Goal: Information Seeking & Learning: Learn about a topic

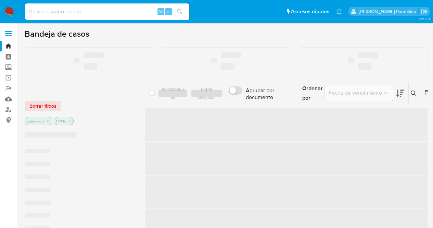
click at [114, 12] on input at bounding box center [107, 11] width 164 height 9
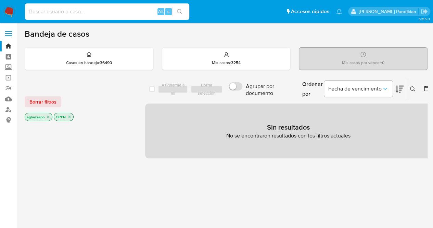
paste input "2540209830"
type input "2540209830"
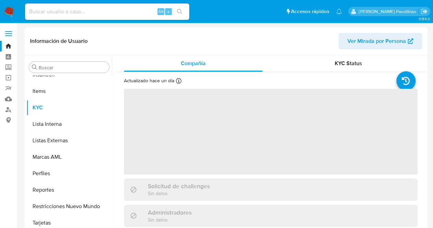
scroll to position [306, 0]
click at [293, 46] on header "Información de Usuario Ver Mirada por Persona" at bounding box center [226, 41] width 392 height 16
select select "10"
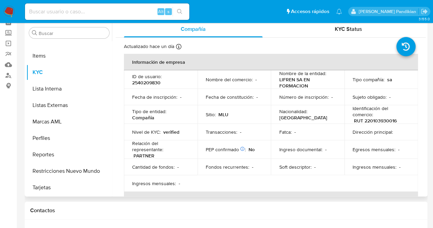
click at [325, 109] on td "Nacionalidad : [DEMOGRAPHIC_DATA]" at bounding box center [308, 114] width 74 height 18
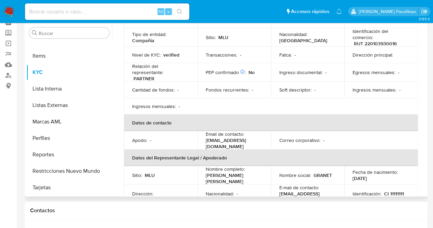
scroll to position [0, 0]
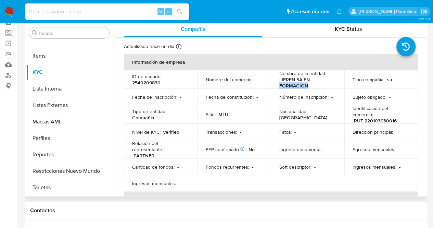
click at [305, 85] on p "LIFREN SA EN FORMACION" at bounding box center [306, 82] width 54 height 12
click at [308, 84] on p "LIFREN SA EN FORMACION" at bounding box center [306, 82] width 54 height 12
drag, startPoint x: 312, startPoint y: 84, endPoint x: 277, endPoint y: 81, distance: 35.0
click at [277, 81] on td "Nombre de la entidad : LIFREN SA EN FORMACION" at bounding box center [308, 79] width 74 height 18
copy p "LIFREN SA EN FORMACION"
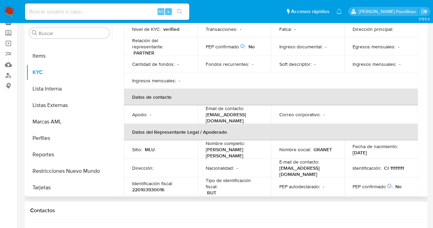
click at [280, 111] on p "Correo corporativo :" at bounding box center [299, 114] width 41 height 6
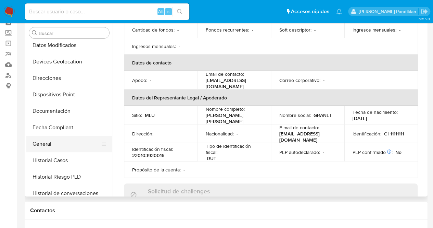
scroll to position [100, 0]
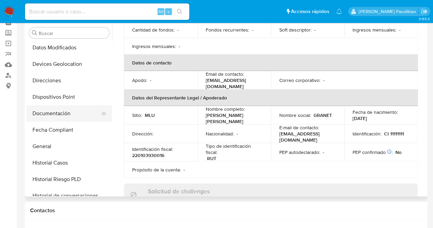
click at [69, 107] on button "Documentación" at bounding box center [66, 113] width 80 height 16
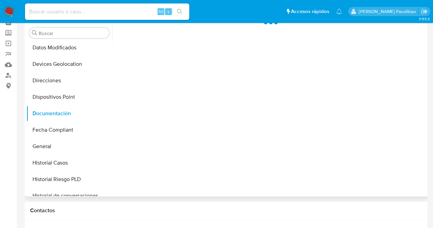
scroll to position [0, 0]
click at [164, 48] on div at bounding box center [269, 108] width 314 height 175
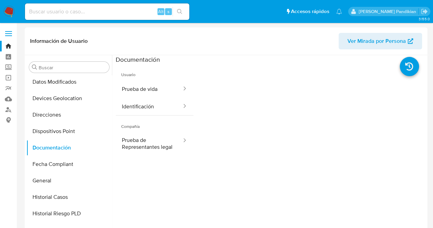
scroll to position [15, 0]
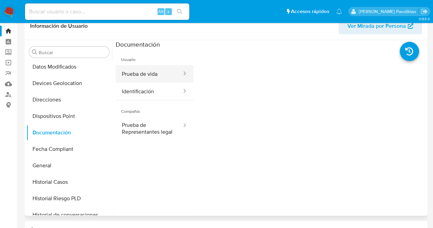
click at [154, 73] on button "Prueba de vida" at bounding box center [149, 73] width 67 height 17
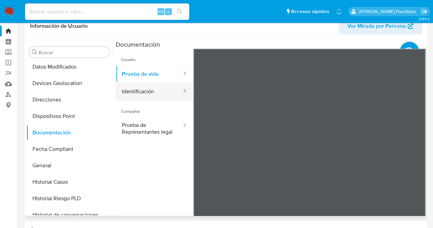
click at [165, 90] on button "Identificación" at bounding box center [149, 91] width 67 height 17
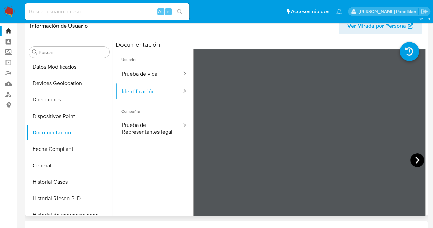
click at [414, 154] on icon at bounding box center [418, 160] width 14 height 14
click at [203, 161] on icon at bounding box center [202, 160] width 14 height 14
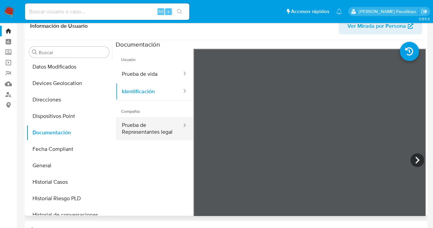
click at [141, 128] on button "Prueba de Representantes legal" at bounding box center [149, 128] width 67 height 23
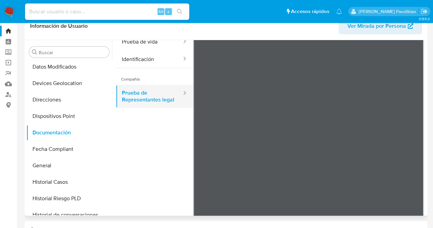
scroll to position [25, 0]
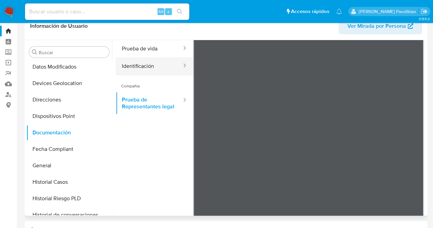
click at [140, 58] on button "Identificación" at bounding box center [149, 65] width 67 height 17
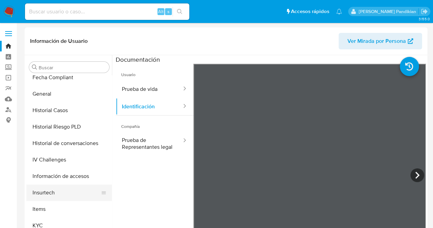
scroll to position [272, 0]
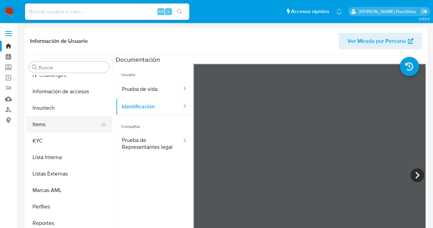
drag, startPoint x: 58, startPoint y: 110, endPoint x: 52, endPoint y: 131, distance: 21.7
click at [58, 110] on button "Insurtech" at bounding box center [69, 108] width 86 height 16
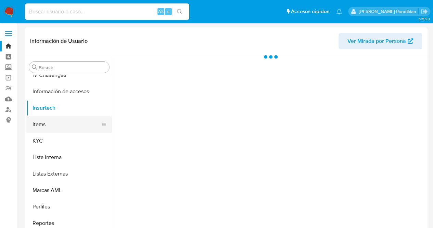
click at [52, 132] on button "Items" at bounding box center [66, 124] width 80 height 16
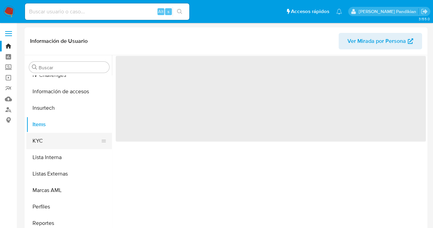
click at [57, 139] on button "KYC" at bounding box center [66, 141] width 80 height 16
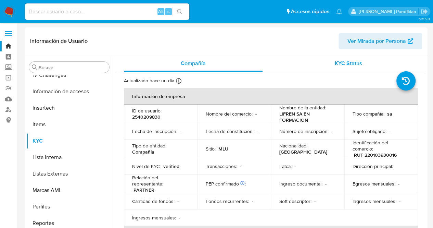
click at [365, 64] on div "KYC Status" at bounding box center [348, 63] width 139 height 16
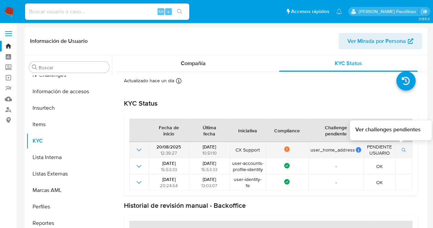
click at [405, 151] on button "button" at bounding box center [404, 150] width 12 height 8
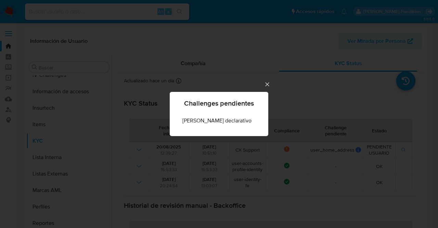
click at [238, 125] on div "Domicilio declarativo" at bounding box center [217, 120] width 69 height 16
click at [265, 82] on div "Challenges pendientes Domicilio declarativo" at bounding box center [219, 114] width 438 height 228
click at [259, 83] on div "Actualizado hace un día Creado: 05/07/2025 20:24:53 Actualizado: 20/08/2025 12:…" at bounding box center [262, 81] width 277 height 9
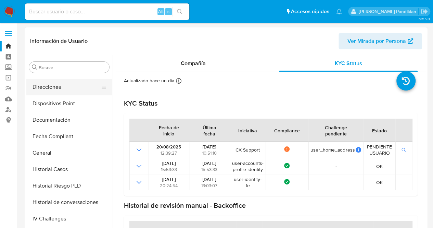
scroll to position [66, 0]
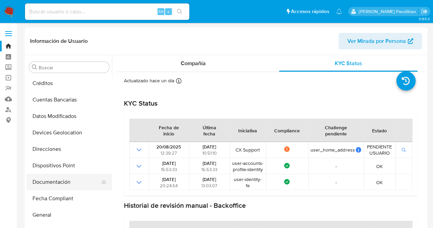
click at [58, 183] on button "Documentación" at bounding box center [66, 182] width 80 height 16
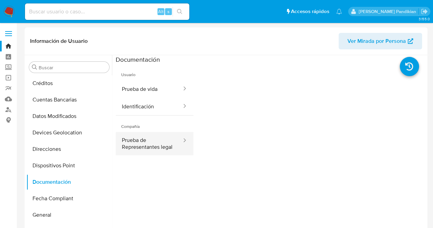
click at [162, 149] on button "Prueba de Representantes legal" at bounding box center [149, 143] width 67 height 23
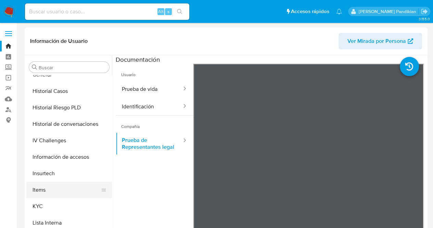
scroll to position [272, 0]
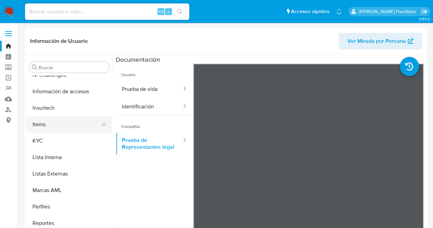
click at [77, 117] on button "Items" at bounding box center [66, 124] width 80 height 16
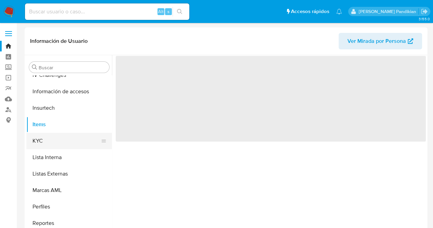
click at [69, 136] on button "KYC" at bounding box center [66, 141] width 80 height 16
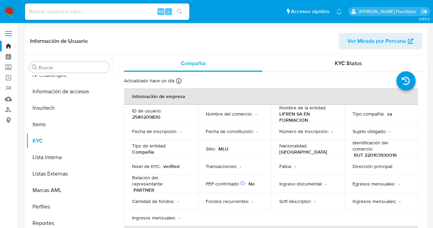
click at [149, 120] on td "ID de usuario : 2540209830" at bounding box center [161, 113] width 74 height 18
click at [379, 154] on p "RUT 220103930016" at bounding box center [375, 155] width 43 height 6
copy p "220103930016"
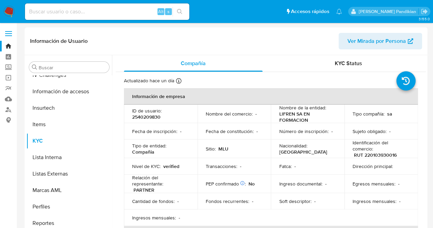
click at [143, 116] on p "2540209830" at bounding box center [146, 117] width 28 height 6
copy p "2540209830"
click at [371, 154] on p "RUT 220103930016" at bounding box center [375, 155] width 43 height 6
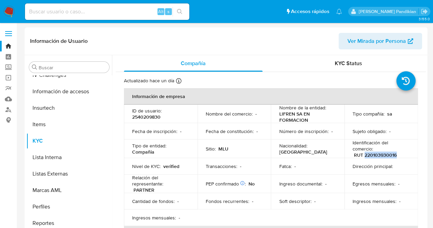
copy p "220103930016"
click at [323, 152] on p "[GEOGRAPHIC_DATA]" at bounding box center [303, 152] width 48 height 6
click at [72, 9] on input at bounding box center [107, 11] width 164 height 9
paste input "2622065567"
type input "2622065567"
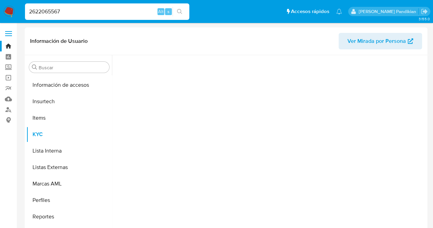
scroll to position [306, 0]
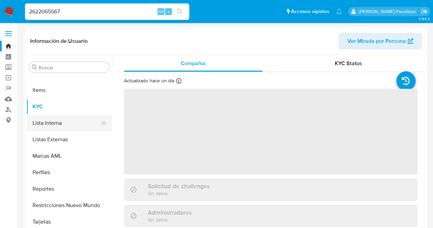
select select "10"
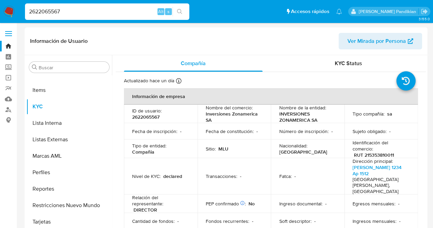
click at [259, 120] on div "Nombre del comercio : Inversiones Zonamerica SA" at bounding box center [234, 113] width 57 height 18
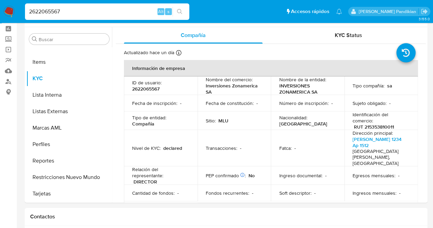
scroll to position [34, 0]
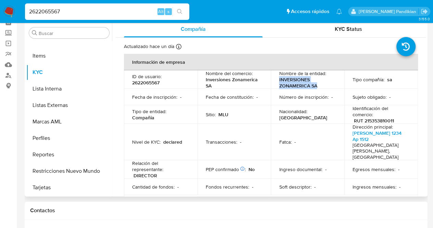
drag, startPoint x: 275, startPoint y: 79, endPoint x: 315, endPoint y: 84, distance: 40.0
click at [321, 85] on td "Nombre de la entidad : INVERSIONES ZONAMERICA SA" at bounding box center [308, 79] width 74 height 18
copy p "INVERSIONES ZONAMERICA SA"
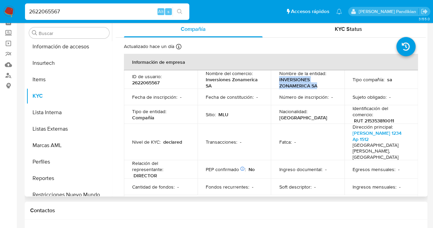
scroll to position [272, 0]
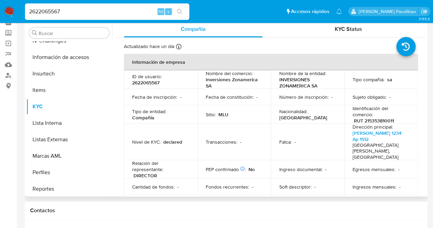
click at [303, 118] on td "Nacionalidad : [DEMOGRAPHIC_DATA]" at bounding box center [308, 114] width 74 height 18
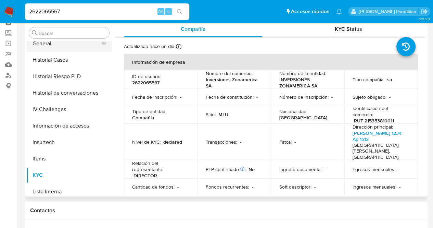
click at [51, 44] on button "General" at bounding box center [66, 43] width 80 height 16
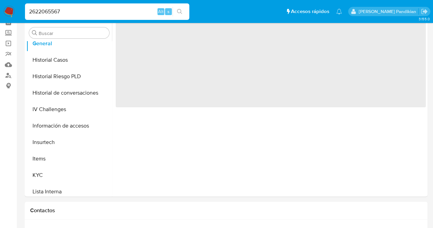
scroll to position [0, 0]
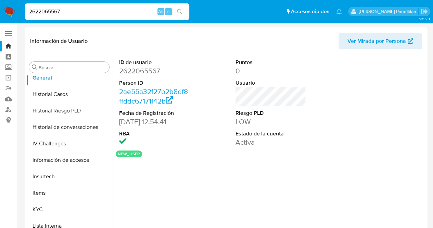
click at [229, 121] on div "ID de usuario 2622065567 Person ID 2ae55a32f27b2b8df8ffddc67171f42b Fecha de Re…" at bounding box center [271, 102] width 310 height 95
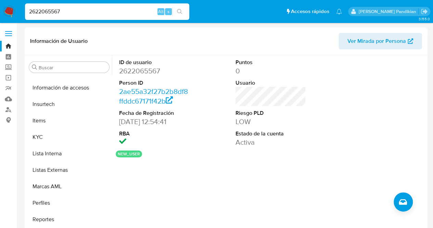
scroll to position [306, 0]
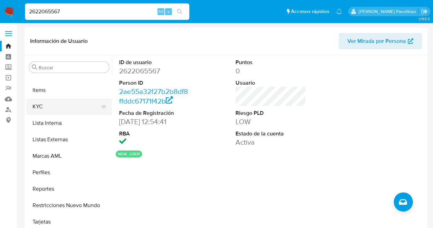
click at [60, 111] on button "KYC" at bounding box center [66, 106] width 80 height 16
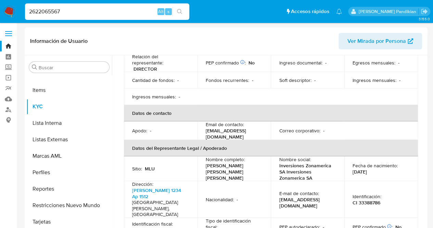
scroll to position [171, 0]
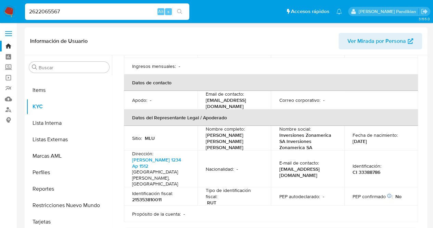
click at [305, 150] on td "E-mail de contacto : tesoreria@zonamerica.com" at bounding box center [308, 168] width 74 height 37
click at [301, 150] on td "E-mail de contacto : tesoreria@zonamerica.com" at bounding box center [308, 168] width 74 height 37
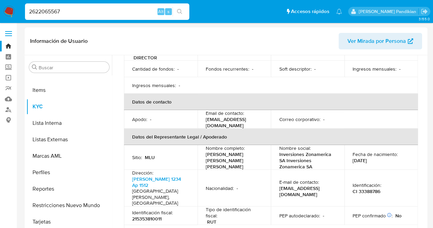
scroll to position [133, 0]
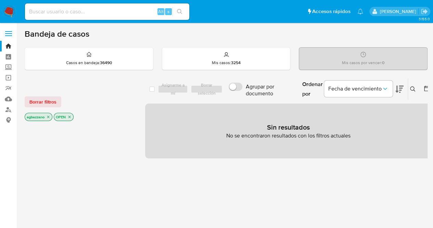
click at [75, 12] on input at bounding box center [107, 11] width 164 height 9
paste input "2622065567"
type input "2622065567"
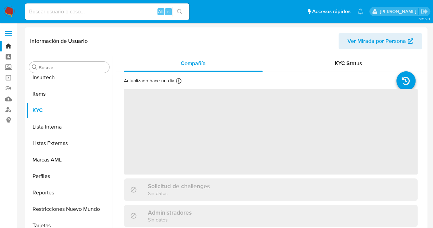
scroll to position [306, 0]
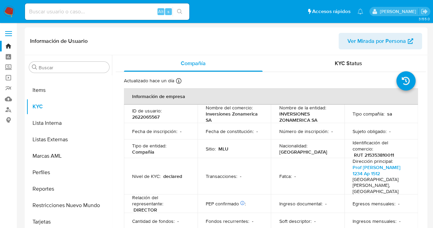
select select "10"
click at [283, 158] on td "Fatca : -" at bounding box center [308, 176] width 74 height 37
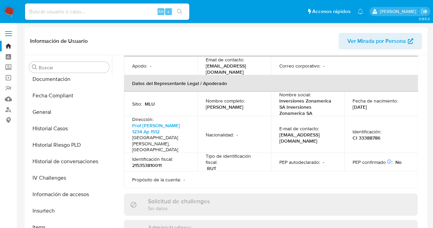
scroll to position [135, 0]
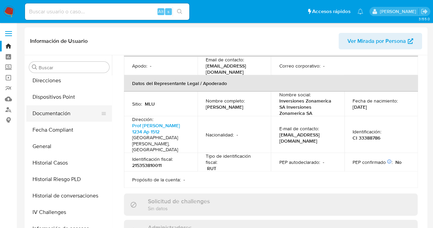
click at [59, 111] on button "Documentación" at bounding box center [66, 113] width 80 height 16
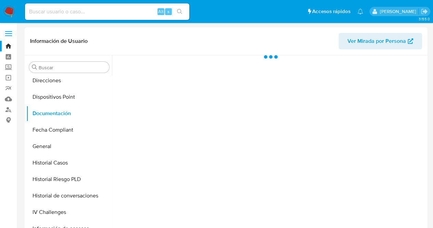
scroll to position [0, 0]
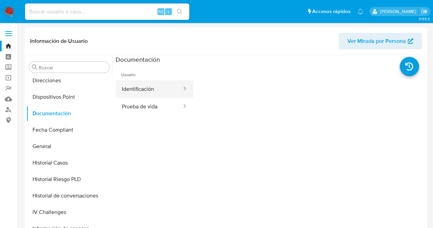
click at [151, 82] on button "Identificación" at bounding box center [149, 88] width 67 height 17
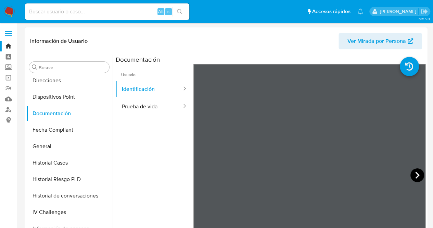
click at [414, 175] on icon at bounding box center [418, 175] width 14 height 14
click at [124, 107] on button "Prueba de vida" at bounding box center [149, 106] width 67 height 17
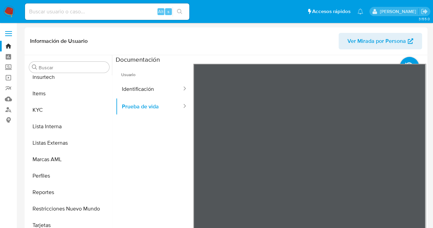
scroll to position [306, 0]
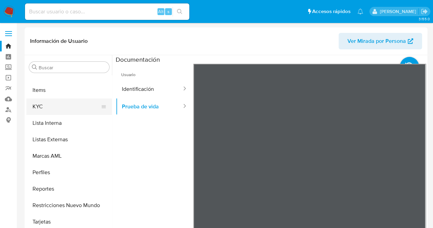
click at [64, 109] on button "KYC" at bounding box center [66, 106] width 80 height 16
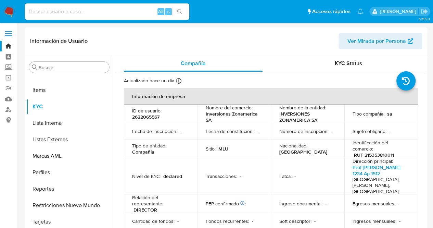
click at [264, 122] on td "Nombre del comercio : Inversiones Zonamerica SA" at bounding box center [235, 113] width 74 height 18
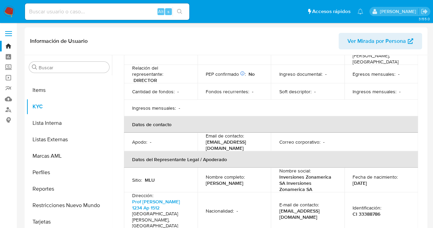
scroll to position [205, 0]
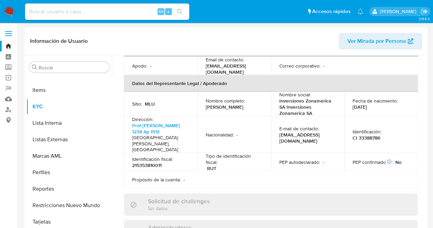
click at [298, 132] on p "[EMAIL_ADDRESS][DOMAIN_NAME]" at bounding box center [306, 138] width 54 height 12
click at [293, 98] on p "Inversiones Zonamerica SA Inversiones Zonamerica SA" at bounding box center [306, 107] width 54 height 18
drag, startPoint x: 276, startPoint y: 92, endPoint x: 336, endPoint y: 104, distance: 60.9
click at [336, 104] on td "Nombre social : Inversiones Zonamerica SA Inversiones Zonamerica SA" at bounding box center [308, 103] width 74 height 25
click at [335, 104] on td "Nombre social : Inversiones Zonamerica SA Inversiones Zonamerica SA" at bounding box center [308, 103] width 74 height 25
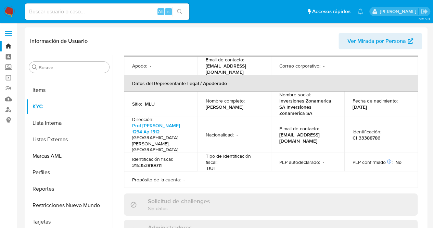
click at [366, 135] on p "CI 33388786" at bounding box center [367, 138] width 28 height 6
click at [379, 129] on div "Identificación : CI 33388786" at bounding box center [381, 134] width 57 height 12
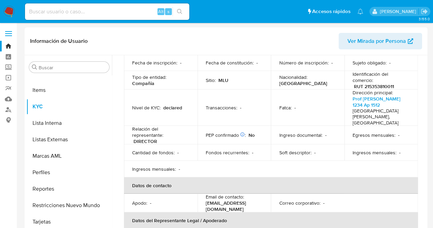
scroll to position [34, 0]
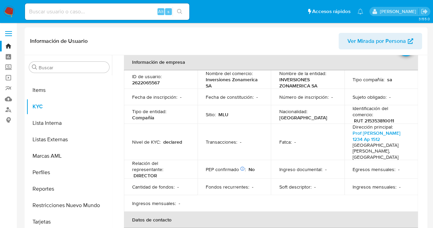
click at [274, 109] on td "Nacionalidad : [DEMOGRAPHIC_DATA]" at bounding box center [308, 114] width 74 height 18
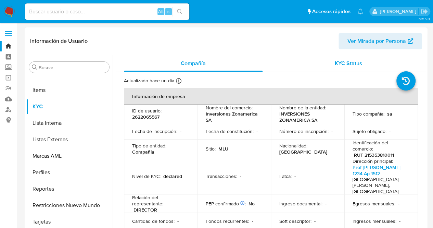
click at [335, 62] on span "KYC Status" at bounding box center [348, 63] width 27 height 8
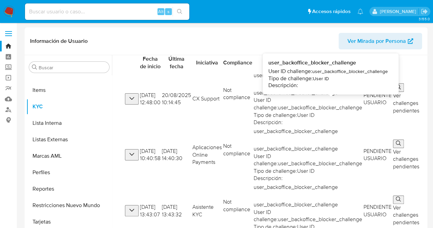
scroll to position [53, 0]
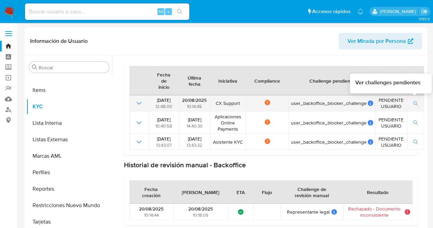
click at [416, 100] on span "button" at bounding box center [415, 103] width 5 height 7
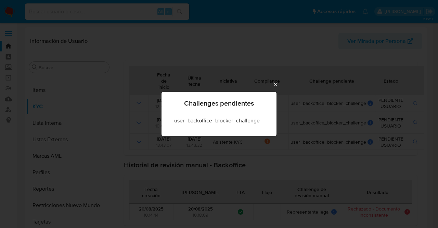
click at [276, 81] on icon "Cerrar" at bounding box center [275, 84] width 7 height 7
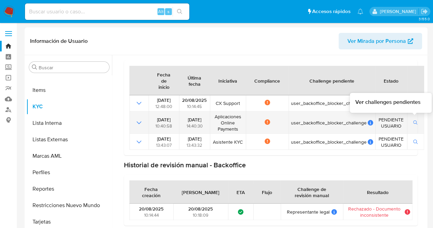
click at [412, 122] on button "button" at bounding box center [416, 122] width 12 height 8
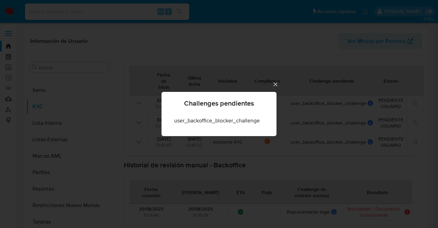
click at [273, 82] on icon "Cerrar" at bounding box center [275, 84] width 7 height 7
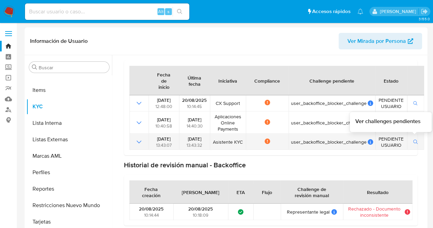
click at [415, 140] on icon "button" at bounding box center [415, 141] width 4 height 4
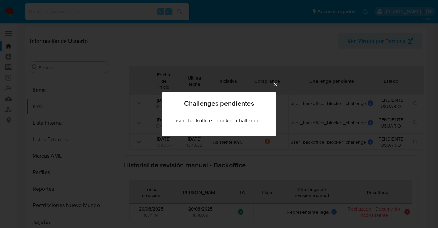
click at [275, 84] on icon "Cerrar" at bounding box center [276, 84] width 4 height 4
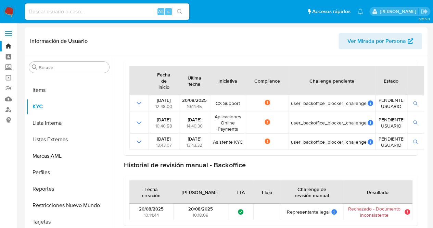
click at [267, 38] on header "Información de Usuario Ver Mirada por Persona" at bounding box center [226, 41] width 392 height 16
click at [250, 40] on header "Información de Usuario Ver Mirada por Persona" at bounding box center [226, 41] width 392 height 16
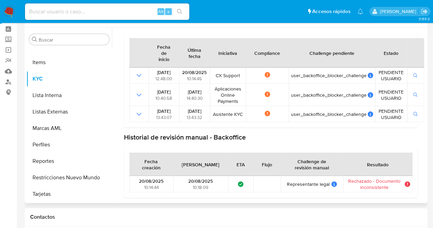
scroll to position [103, 0]
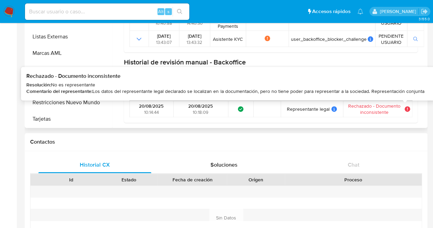
click at [405, 109] on icon at bounding box center [407, 108] width 5 height 5
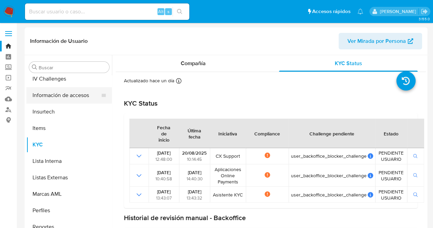
scroll to position [237, 0]
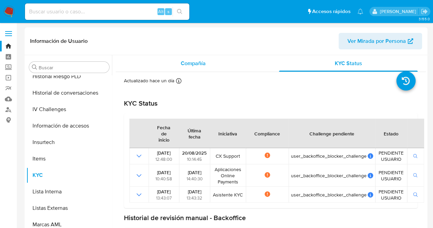
click at [157, 57] on div "Compañía" at bounding box center [193, 63] width 139 height 16
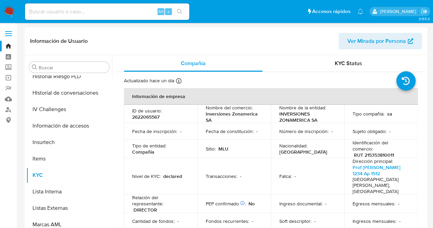
click at [148, 115] on p "2622065567" at bounding box center [145, 117] width 27 height 6
copy p "2622065567"
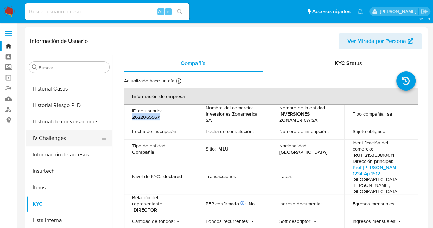
scroll to position [169, 0]
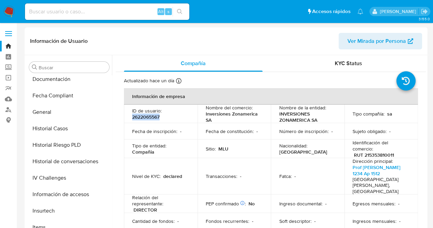
click at [141, 119] on p "2622065567" at bounding box center [145, 117] width 27 height 6
click at [141, 118] on p "2622065567" at bounding box center [145, 117] width 27 height 6
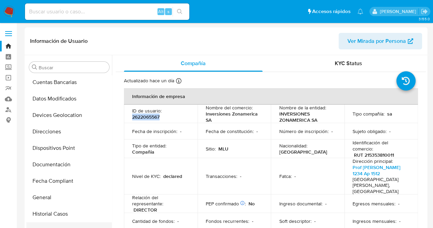
scroll to position [32, 0]
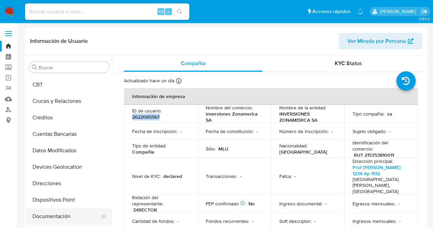
click at [53, 211] on button "Documentación" at bounding box center [66, 216] width 80 height 16
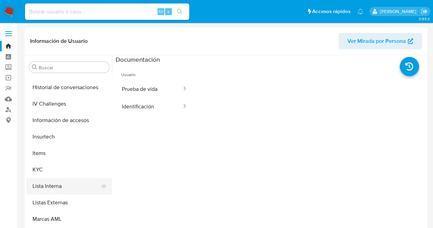
scroll to position [306, 0]
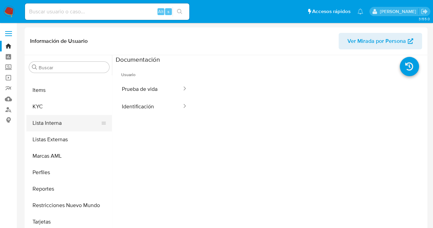
click at [70, 123] on button "Lista Interna" at bounding box center [66, 123] width 80 height 16
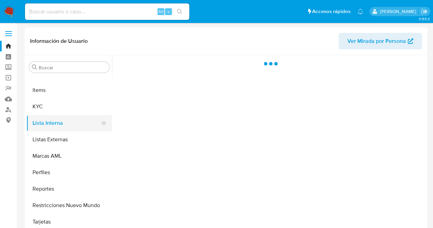
click at [66, 115] on button "Lista Interna" at bounding box center [66, 123] width 80 height 16
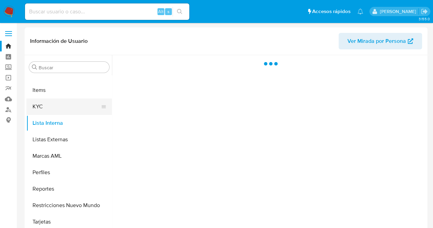
click at [75, 102] on button "KYC" at bounding box center [66, 106] width 80 height 16
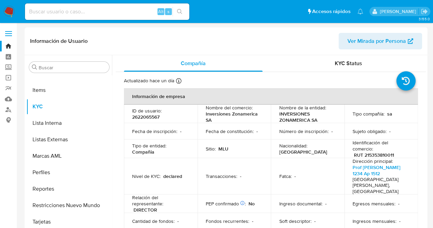
click at [271, 130] on td "Número de inscripción : -" at bounding box center [308, 131] width 74 height 16
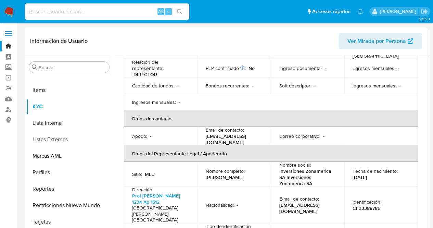
scroll to position [137, 0]
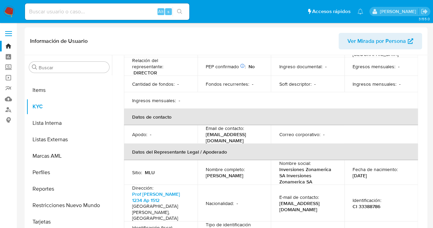
drag, startPoint x: 202, startPoint y: 165, endPoint x: 230, endPoint y: 173, distance: 28.7
click at [230, 173] on td "Nombre completo : [PERSON_NAME]" at bounding box center [235, 172] width 74 height 25
copy p "[PERSON_NAME]"
click at [284, 194] on p "E-mail de contacto :" at bounding box center [299, 197] width 40 height 6
drag, startPoint x: 277, startPoint y: 161, endPoint x: 284, endPoint y: 168, distance: 9.4
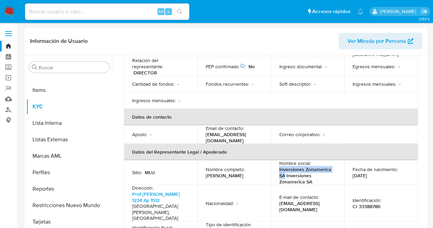
click at [284, 168] on td "Nombre social : Inversiones Zonamerica SA Inversiones Zonamerica SA" at bounding box center [308, 172] width 74 height 25
copy p "Inversiones Zonamerica SA"
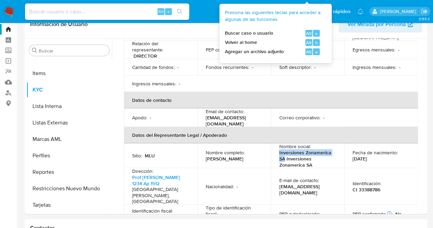
scroll to position [0, 0]
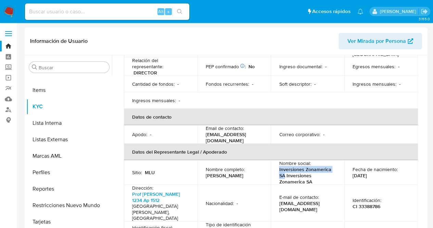
click at [334, 160] on div "Nombre social : Inversiones Zonamerica SA Inversiones Zonamerica SA" at bounding box center [307, 172] width 57 height 25
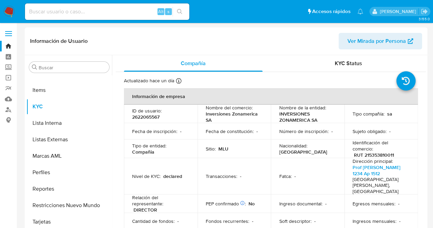
click at [81, 13] on input at bounding box center [107, 11] width 164 height 9
paste input "2540209830"
type input "2540209830"
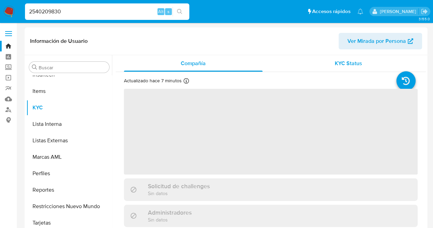
click at [327, 58] on div "KYC Status" at bounding box center [348, 63] width 139 height 16
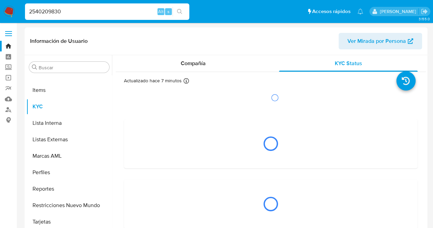
select select "10"
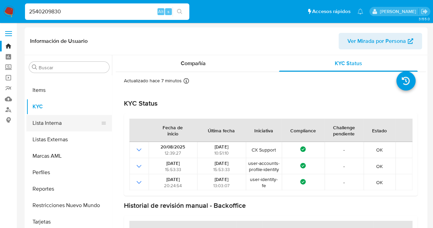
scroll to position [203, 0]
